Goal: Transaction & Acquisition: Purchase product/service

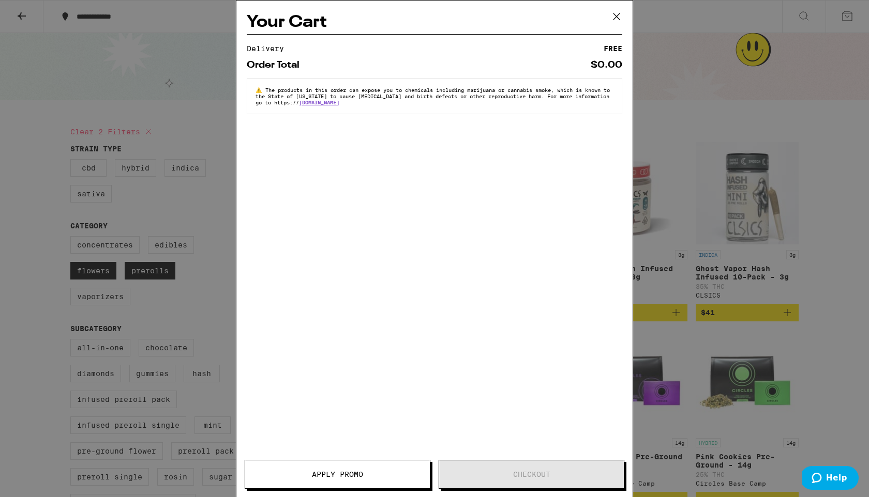
click at [620, 14] on icon at bounding box center [617, 17] width 16 height 16
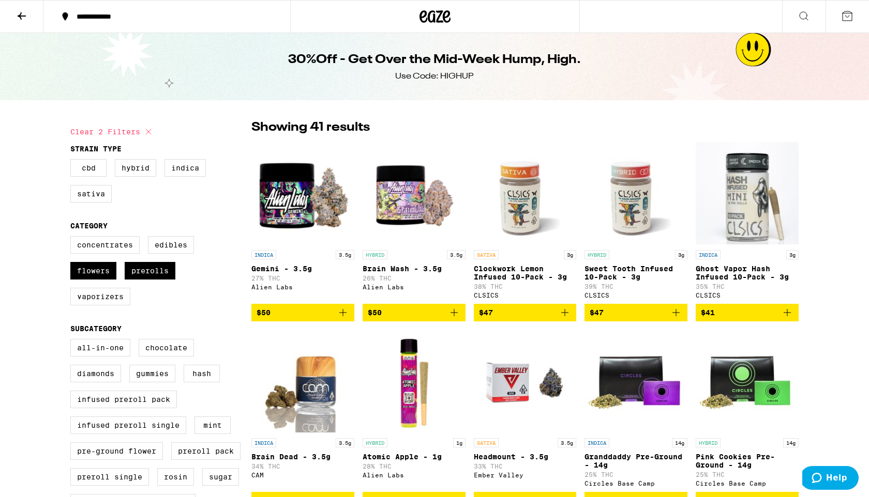
click at [24, 14] on icon at bounding box center [22, 16] width 12 height 12
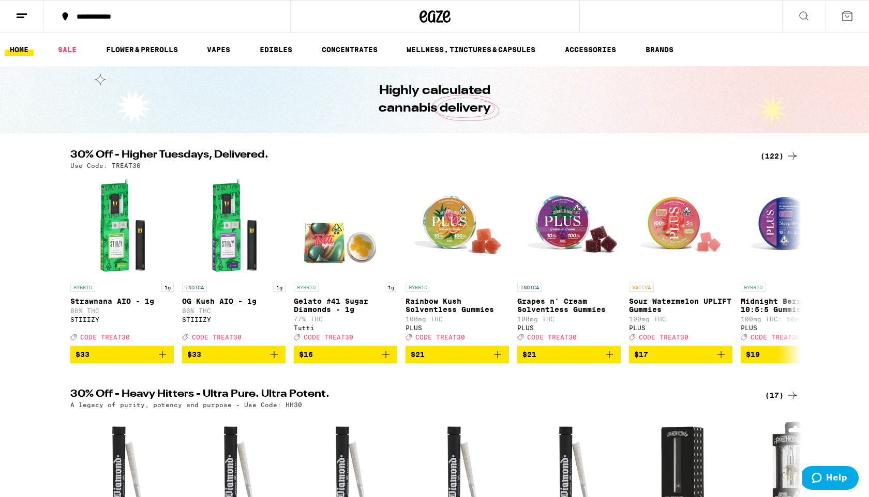
click at [776, 155] on div "(122)" at bounding box center [779, 156] width 38 height 12
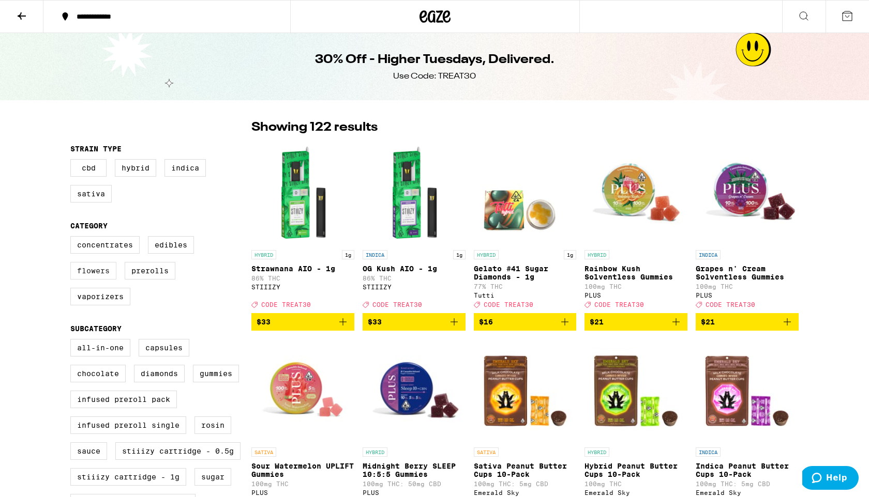
click at [104, 276] on label "Flowers" at bounding box center [93, 271] width 46 height 18
click at [73, 238] on input "Flowers" at bounding box center [72, 238] width 1 height 1
checkbox input "true"
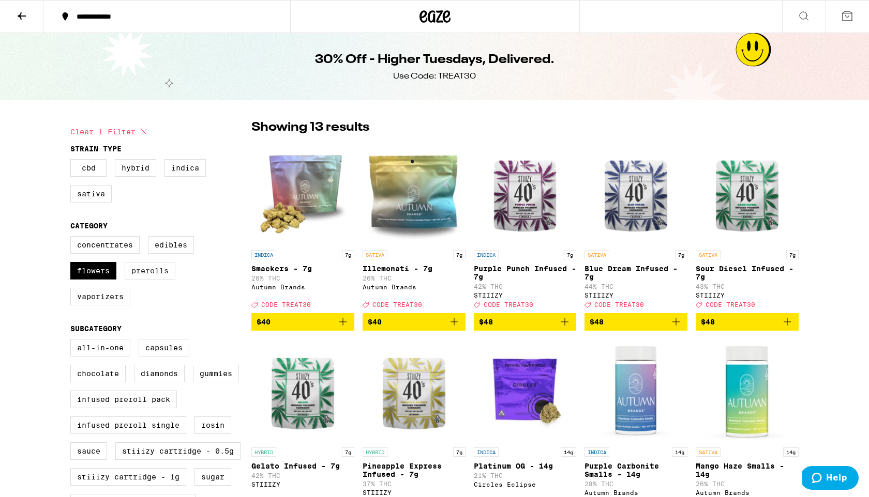
click at [135, 278] on label "Prerolls" at bounding box center [150, 271] width 51 height 18
click at [73, 238] on input "Prerolls" at bounding box center [72, 238] width 1 height 1
checkbox input "true"
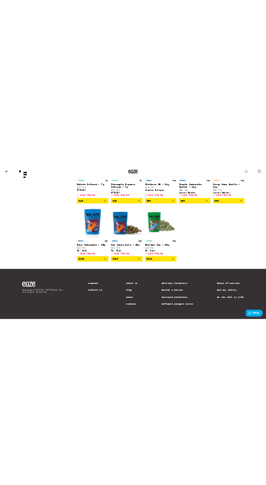
scroll to position [1654, 0]
